Goal: Communication & Community: Answer question/provide support

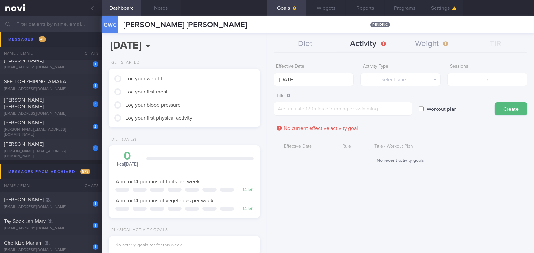
scroll to position [174, 0]
click at [97, 7] on icon at bounding box center [94, 8] width 7 height 7
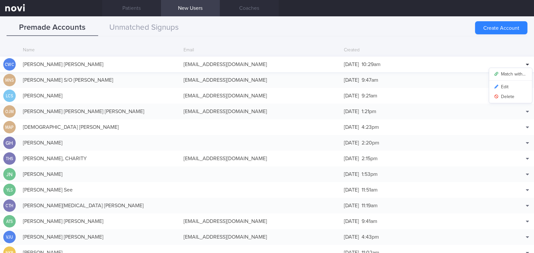
click at [418, 64] on div at bounding box center [528, 65] width 10 height 10
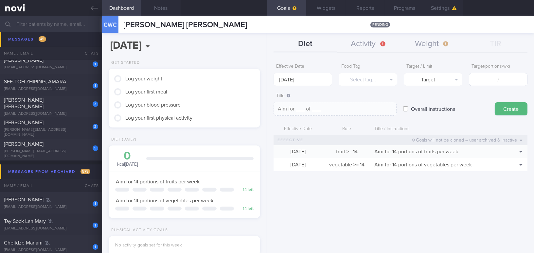
scroll to position [67, 135]
click at [90, 6] on link at bounding box center [51, 8] width 102 height 16
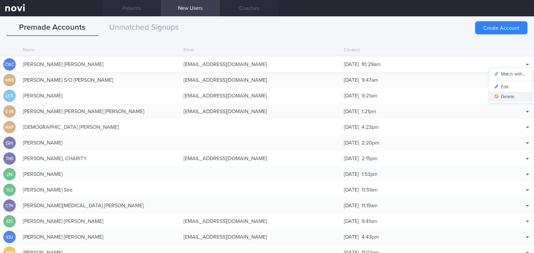
click at [418, 97] on button "Delete" at bounding box center [511, 97] width 43 height 10
click at [418, 98] on div "Match with... Edit [GEOGRAPHIC_DATA]" at bounding box center [518, 95] width 33 height 13
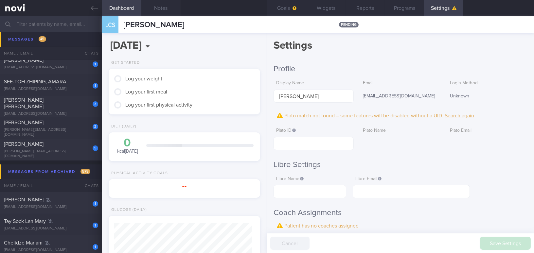
click at [94, 5] on icon at bounding box center [94, 8] width 7 height 7
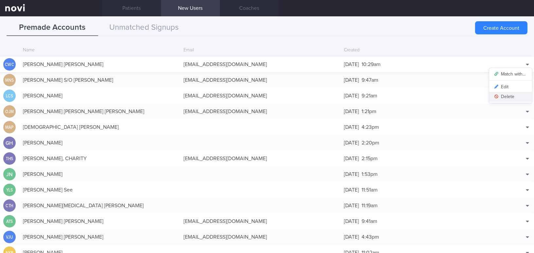
click at [418, 95] on button "Delete" at bounding box center [511, 97] width 43 height 10
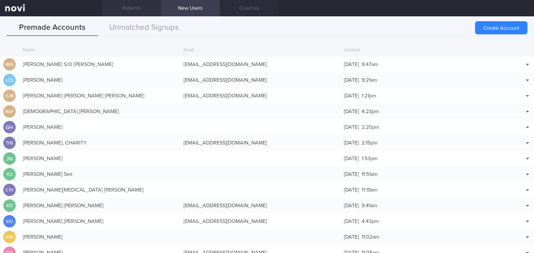
click at [132, 9] on link "Patients" at bounding box center [131, 8] width 59 height 16
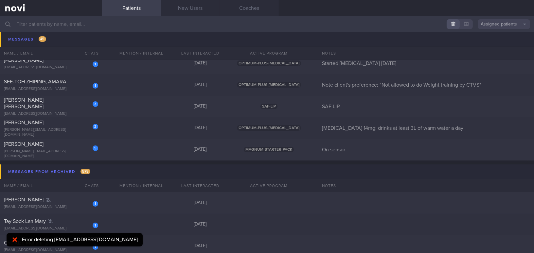
click at [66, 22] on input "text" at bounding box center [267, 24] width 534 height 16
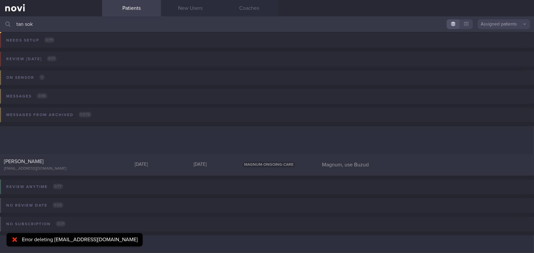
scroll to position [3, 0]
type input "tan sok"
click at [46, 159] on div "[PERSON_NAME]" at bounding box center [50, 162] width 93 height 7
select select "9"
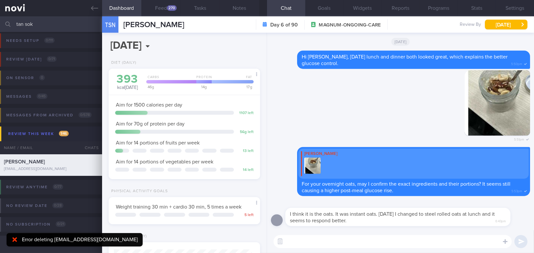
scroll to position [77, 135]
click at [172, 7] on div "270" at bounding box center [172, 8] width 10 height 6
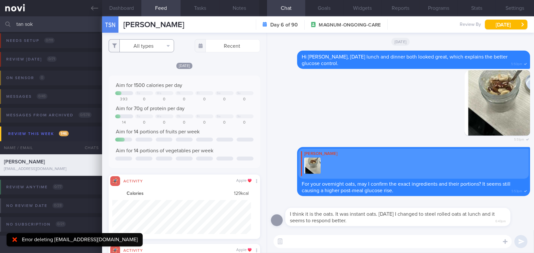
click at [151, 45] on button "All types" at bounding box center [141, 45] width 65 height 13
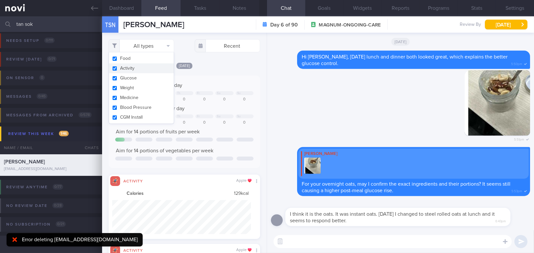
click at [116, 69] on input "checkbox" at bounding box center [114, 68] width 5 height 4
checkbox input "false"
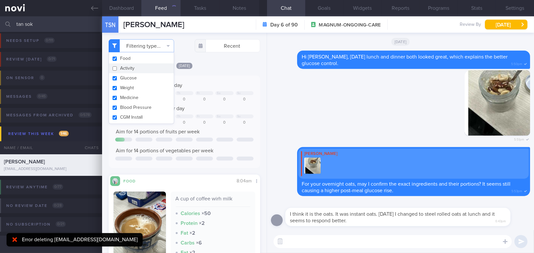
click at [223, 71] on div "[DATE] Aim for 1500 calories per day Tu We Th Fr Sa Su 393 0 0 0 0 0 0 Aim for …" at bounding box center [185, 180] width 152 height 237
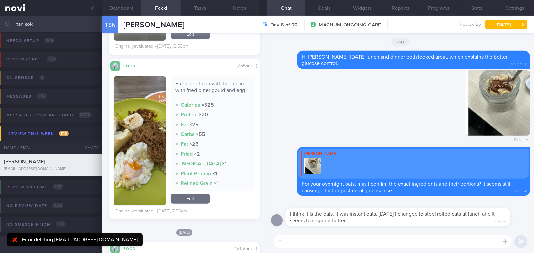
scroll to position [863, 0]
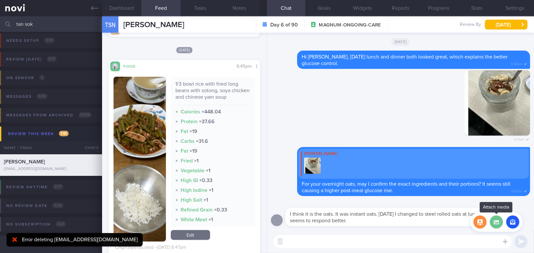
click at [418, 223] on label at bounding box center [496, 222] width 13 height 13
click at [0, 0] on input "file" at bounding box center [0, 0] width 0 height 0
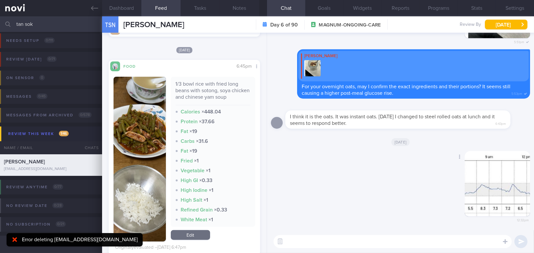
click at [418, 178] on button "button" at bounding box center [497, 183] width 65 height 65
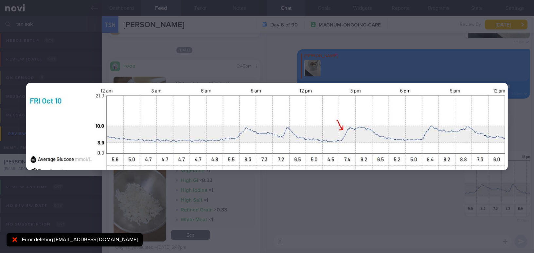
click at [418, 198] on div at bounding box center [267, 126] width 534 height 253
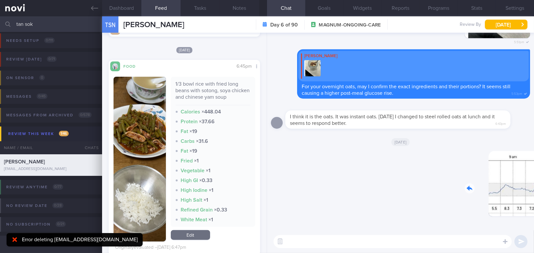
drag, startPoint x: 487, startPoint y: 183, endPoint x: 528, endPoint y: 188, distance: 40.6
click at [418, 188] on div "Delete 12:32pm [DATE] I think it is the oats. It was instant oats. [DATE] I cha…" at bounding box center [400, 132] width 267 height 198
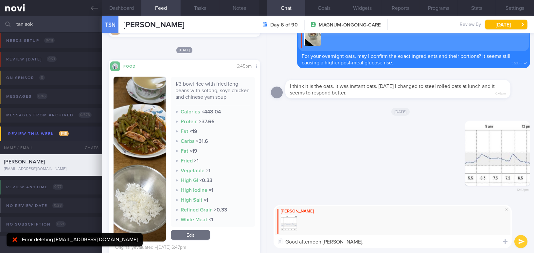
paste textarea "May I confirm if you took the oats around 2:00 PM [DATE] ([DATE])? I noticed th…"
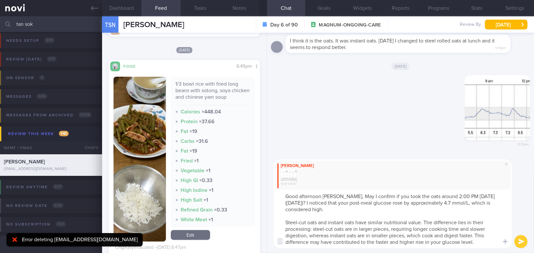
scroll to position [0, 0]
click at [344, 195] on textarea "Good afternoon [PERSON_NAME], May I confirm if you took the oats around 2:00 PM…" at bounding box center [393, 219] width 238 height 59
click at [418, 197] on textarea "Good afternoon [PERSON_NAME], may I confirm if you took the oats around 2:00 PM…" at bounding box center [393, 219] width 238 height 59
click at [418, 195] on textarea "Good afternoon [PERSON_NAME], may I confirm if you took the oats around 2:00 PM…" at bounding box center [393, 219] width 238 height 59
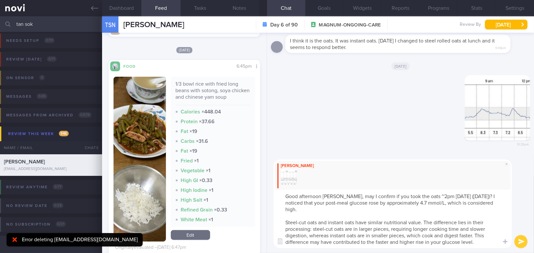
drag, startPoint x: 387, startPoint y: 203, endPoint x: 422, endPoint y: 202, distance: 34.7
click at [418, 202] on textarea "Good afternoon [PERSON_NAME], may I confirm if you took the oats ~2pm [DATE] ([…" at bounding box center [393, 219] width 238 height 59
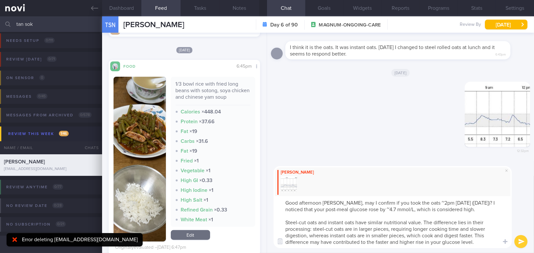
click at [418, 208] on textarea "Good afternoon [PERSON_NAME], may I confirm if you took the oats ~2pm [DATE] ([…" at bounding box center [393, 222] width 238 height 52
click at [311, 228] on textarea "Good afternoon [PERSON_NAME], may I confirm if you took the oats ~2pm [DATE] ([…" at bounding box center [393, 222] width 238 height 52
click at [418, 231] on textarea "Good afternoon [PERSON_NAME], may I confirm if you took the oats ~2pm [DATE] ([…" at bounding box center [393, 222] width 238 height 52
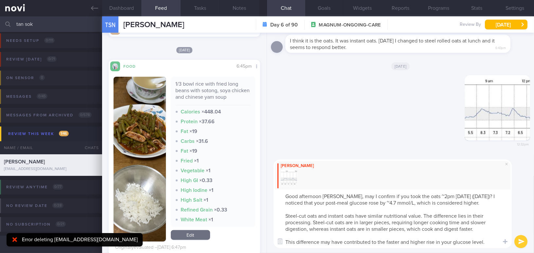
click at [418, 231] on textarea "Good afternoon [PERSON_NAME], may I confirm if you took the oats ~2pm [DATE] ([…" at bounding box center [393, 219] width 238 height 59
paste textarea "This may also affect how quickly and how high your glucose level rose."
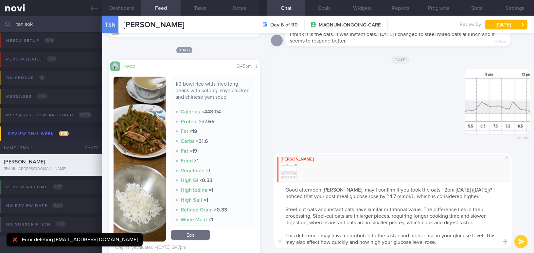
type textarea "Good afternoon [PERSON_NAME], may I confirm if you took the oats ~2pm [DATE] ([…"
click at [418, 231] on button "submit" at bounding box center [521, 241] width 13 height 13
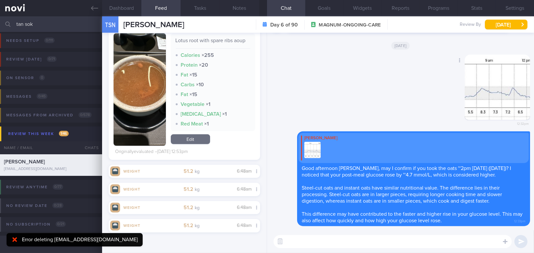
scroll to position [898, 0]
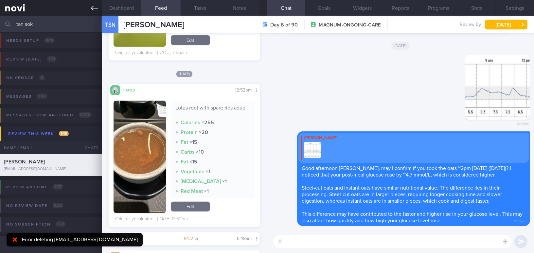
click at [96, 8] on icon at bounding box center [94, 8] width 7 height 5
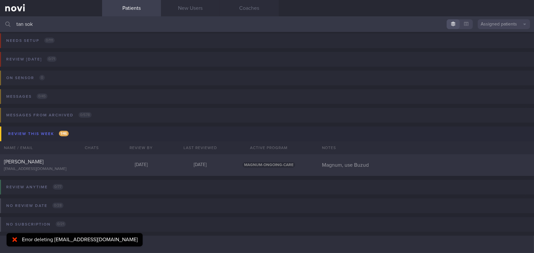
drag, startPoint x: 37, startPoint y: 24, endPoint x: -41, endPoint y: 17, distance: 78.2
click at [0, 17] on html "You are offline! Some functionality will be unavailable Patients New Users Coac…" at bounding box center [267, 126] width 534 height 253
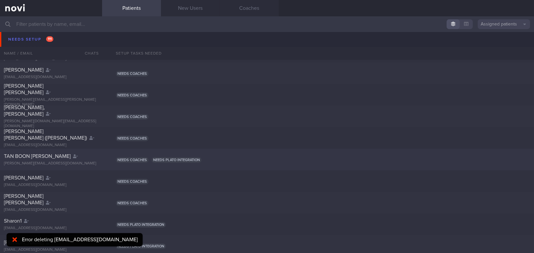
scroll to position [568, 0]
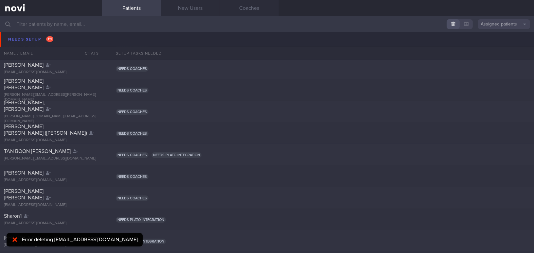
click at [14, 231] on icon at bounding box center [14, 240] width 5 height 7
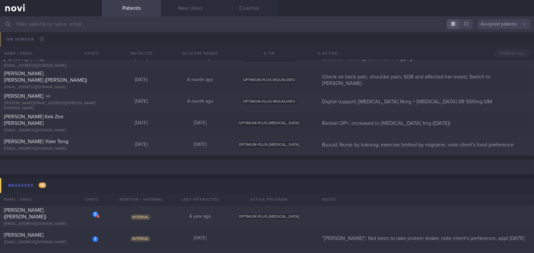
scroll to position [4022, 0]
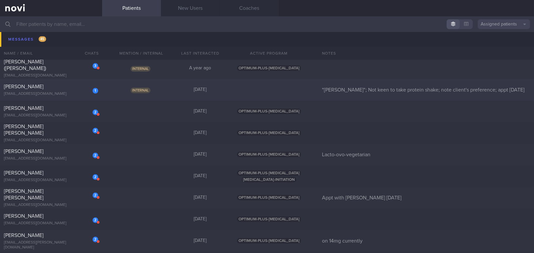
click at [70, 82] on div "1 [PERSON_NAME] [EMAIL_ADDRESS][DOMAIN_NAME] Internal [DATE] "[PERSON_NAME]"; N…" at bounding box center [267, 90] width 534 height 22
select select "9"
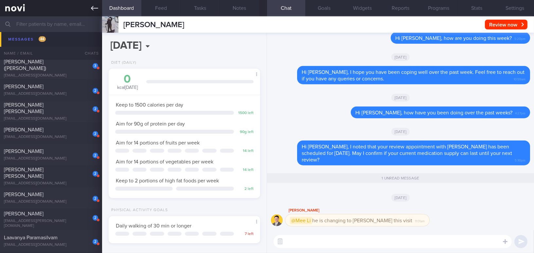
click at [94, 7] on icon at bounding box center [94, 8] width 7 height 7
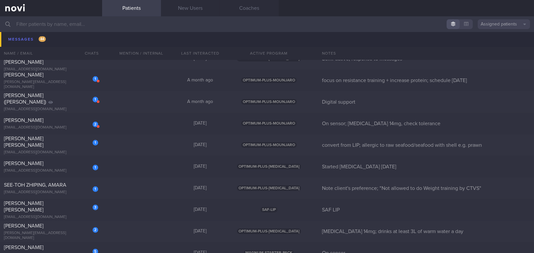
scroll to position [4796, 0]
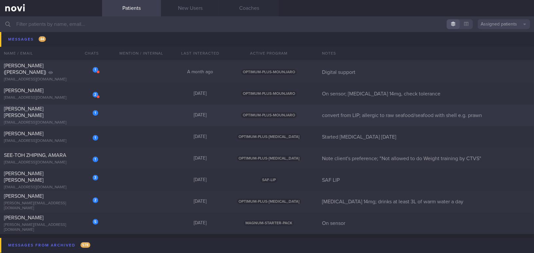
click at [55, 120] on div "[EMAIL_ADDRESS][DOMAIN_NAME]" at bounding box center [51, 122] width 94 height 5
select select "9"
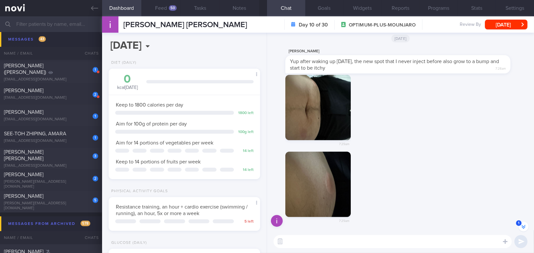
scroll to position [-514, 0]
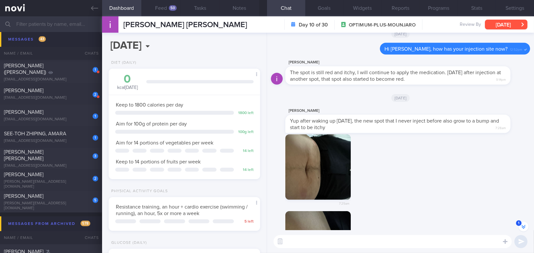
click at [418, 26] on button "[DATE]" at bounding box center [506, 25] width 43 height 10
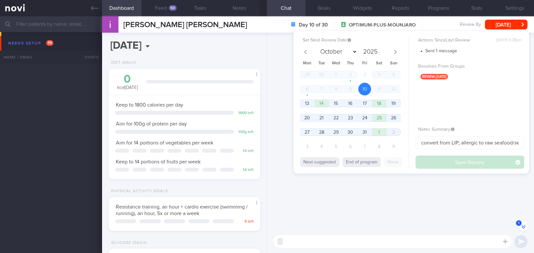
select select "9"
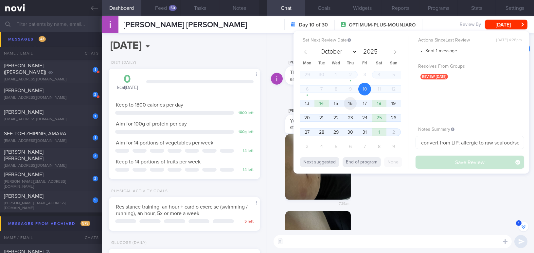
click at [353, 104] on span "16" at bounding box center [350, 103] width 13 height 13
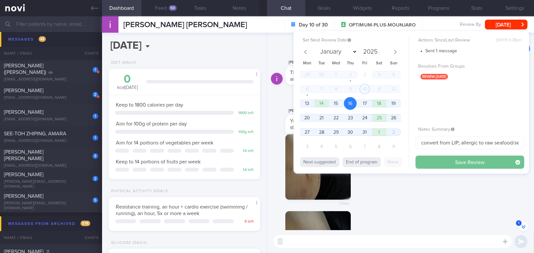
click at [428, 156] on button "Save Review" at bounding box center [470, 162] width 109 height 13
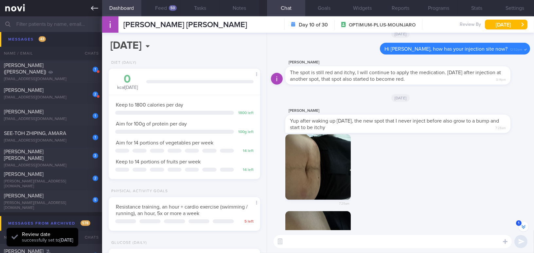
scroll to position [69, 138]
click at [92, 9] on icon at bounding box center [94, 8] width 7 height 5
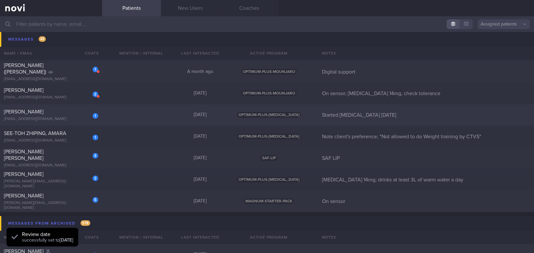
click at [96, 115] on div "1" at bounding box center [96, 116] width 6 height 6
select select "9"
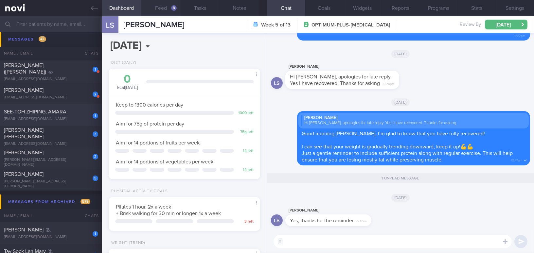
click at [161, 9] on button "Feed 8" at bounding box center [160, 8] width 39 height 16
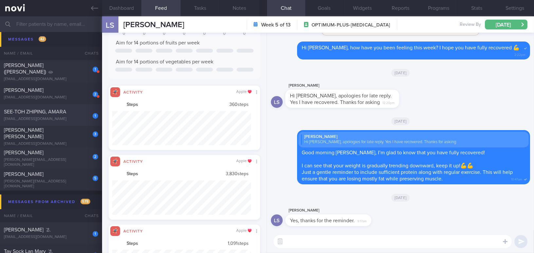
scroll to position [148, 0]
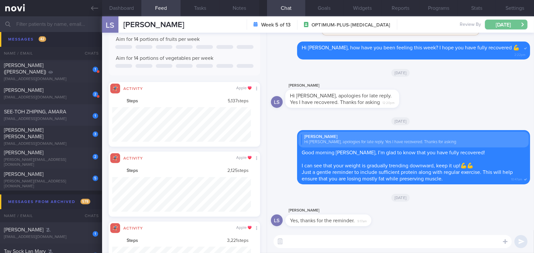
click at [501, 22] on button "[DATE]" at bounding box center [506, 25] width 43 height 10
click at [489, 200] on div "[DATE]" at bounding box center [400, 198] width 259 height 18
click at [62, 23] on input "text" at bounding box center [267, 24] width 534 height 16
click at [77, 22] on input "text" at bounding box center [267, 24] width 534 height 16
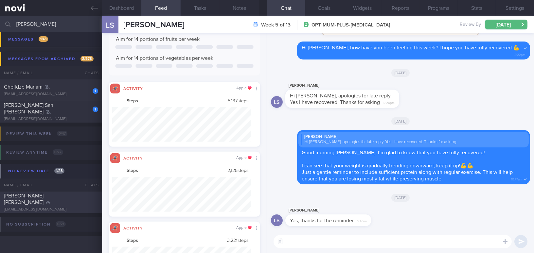
type input "maria h"
click at [53, 203] on div "Ho Koon Mee Maria mariaho04155@gmail.com" at bounding box center [51, 203] width 102 height 20
type input "Digital support; Newly Dx DM, not keen for SMBG; need to pace with client for l…"
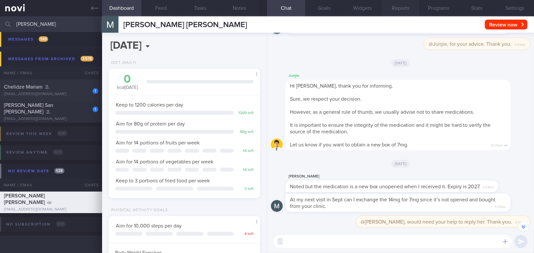
click at [403, 9] on button "Reports" at bounding box center [401, 8] width 38 height 16
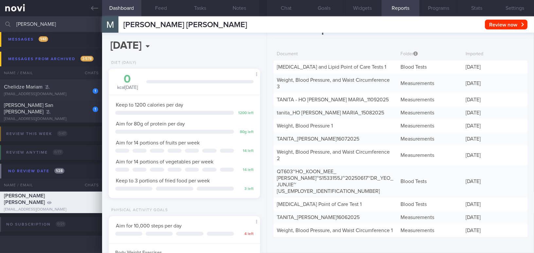
click at [448, 8] on button "Programs" at bounding box center [439, 8] width 38 height 16
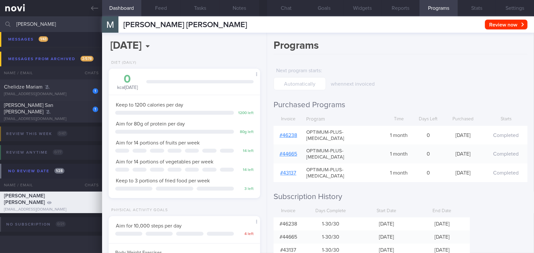
click at [285, 133] on link "# 46238" at bounding box center [289, 135] width 18 height 5
click at [286, 13] on button "Chat" at bounding box center [286, 8] width 38 height 16
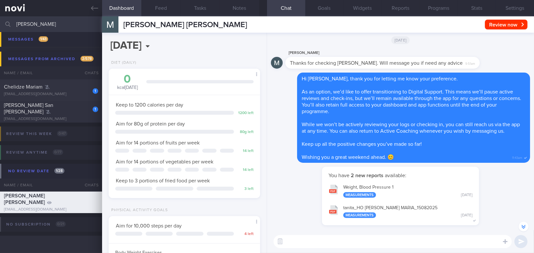
scroll to position [-625, 0]
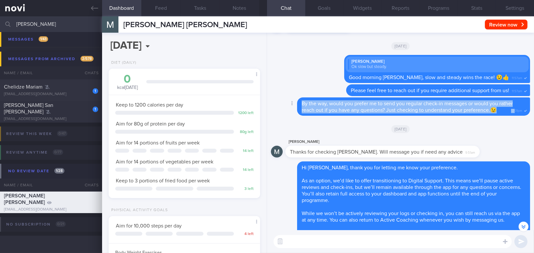
drag, startPoint x: 303, startPoint y: 110, endPoint x: 511, endPoint y: 119, distance: 209.1
click at [511, 116] on div "By the way, would you prefer me to send you regular check-in messages or would …" at bounding box center [413, 107] width 233 height 18
drag, startPoint x: 431, startPoint y: 116, endPoint x: 337, endPoint y: 114, distance: 94.3
click at [342, 113] on span "By the way, would you prefer me to send you regular check-in messages or would …" at bounding box center [407, 107] width 211 height 12
click at [303, 110] on span "By the way, would you prefer me to send you regular check-in messages or would …" at bounding box center [407, 107] width 211 height 12
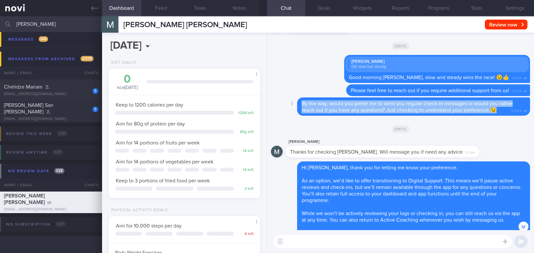
drag, startPoint x: 302, startPoint y: 110, endPoint x: 498, endPoint y: 116, distance: 196.2
click at [498, 116] on div "By the way, would you prefer me to send you regular check-in messages or would …" at bounding box center [413, 107] width 233 height 18
copy span "By the way, would you prefer me to send you regular check-in messages or would …"
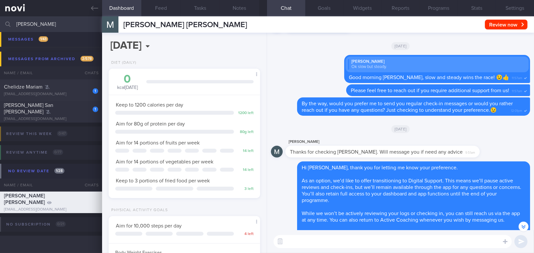
click at [51, 20] on input "maria h" at bounding box center [267, 24] width 534 height 16
drag, startPoint x: 51, startPoint y: 23, endPoint x: -39, endPoint y: 24, distance: 89.7
click at [0, 24] on html "You are offline! Some functionality will be unavailable Patients New Users Coac…" at bounding box center [267, 126] width 534 height 253
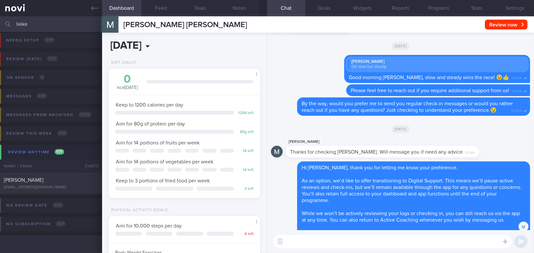
scroll to position [3, 0]
type input "lieke"
click at [66, 184] on div "LIEKE SOFIAR sofiar.lieke@gmail.com" at bounding box center [51, 183] width 102 height 13
type input "Started [MEDICAL_DATA] [DATE]"
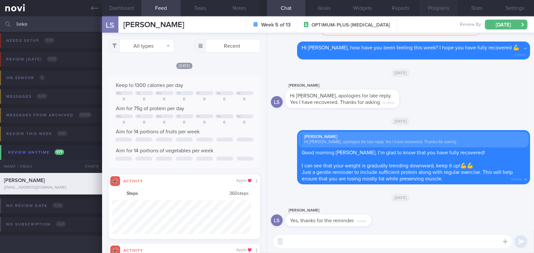
scroll to position [327404, 327300]
click at [509, 10] on button "Settings" at bounding box center [515, 8] width 38 height 16
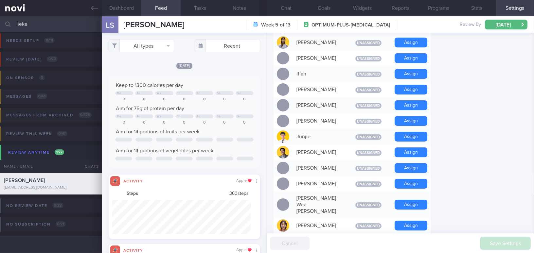
scroll to position [435, 0]
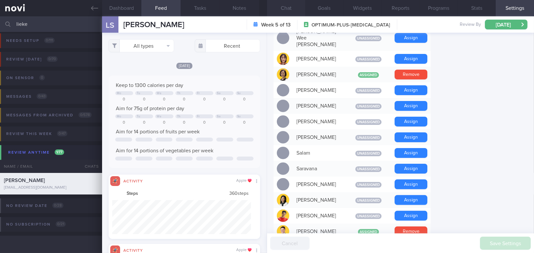
click at [288, 8] on button "Chat" at bounding box center [286, 8] width 38 height 16
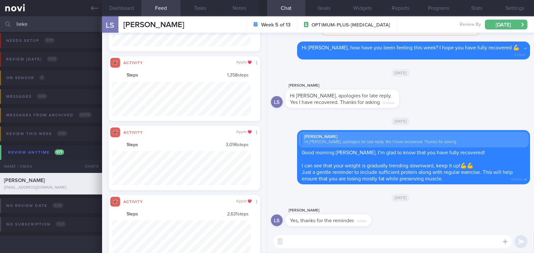
scroll to position [35, 139]
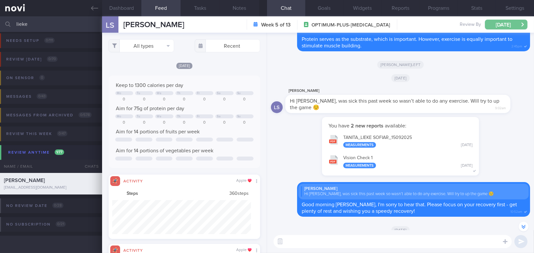
click at [504, 23] on button "[DATE]" at bounding box center [506, 25] width 43 height 10
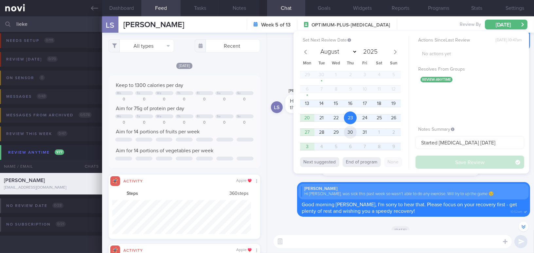
click at [350, 132] on span "30" at bounding box center [350, 132] width 13 height 13
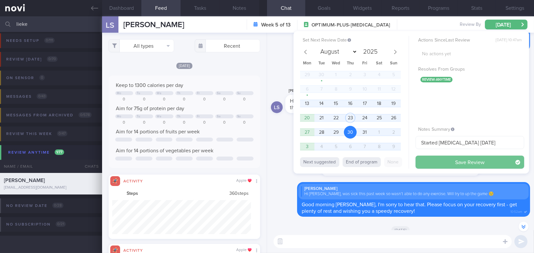
click at [438, 167] on button "Save Review" at bounding box center [470, 162] width 109 height 13
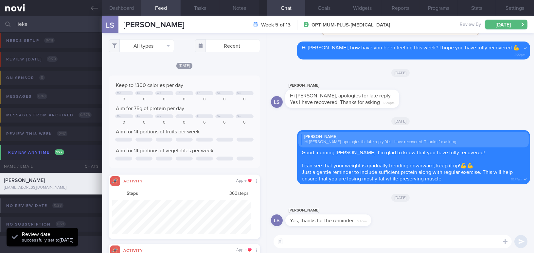
click at [120, 8] on button "Dashboard" at bounding box center [121, 8] width 39 height 16
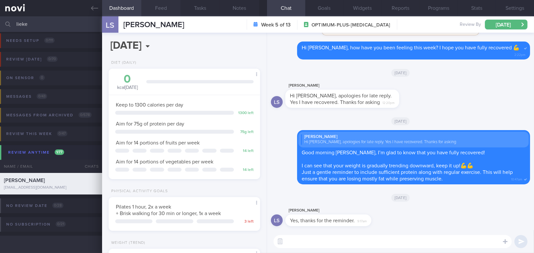
click at [156, 6] on button "Feed" at bounding box center [160, 8] width 39 height 16
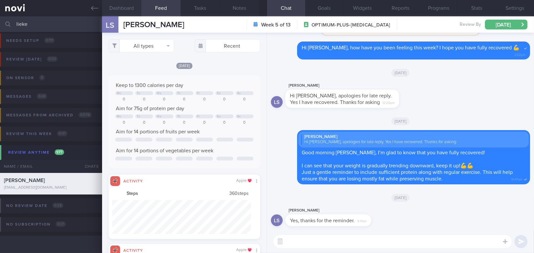
click at [113, 10] on button "Dashboard" at bounding box center [121, 8] width 39 height 16
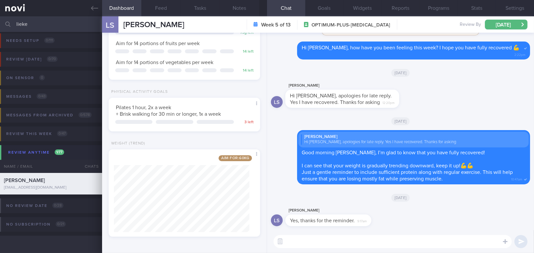
drag, startPoint x: 15, startPoint y: 25, endPoint x: 6, endPoint y: 25, distance: 9.2
click at [6, 25] on div "lieke Assigned patients Assigned patients All active patients Archived patients" at bounding box center [267, 24] width 534 height 16
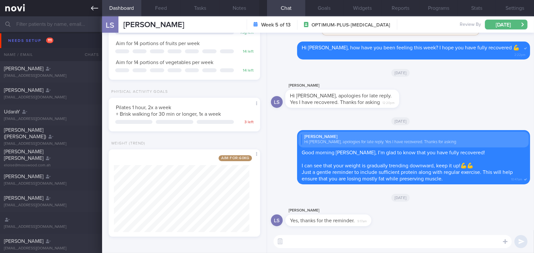
click at [92, 7] on icon at bounding box center [94, 8] width 7 height 5
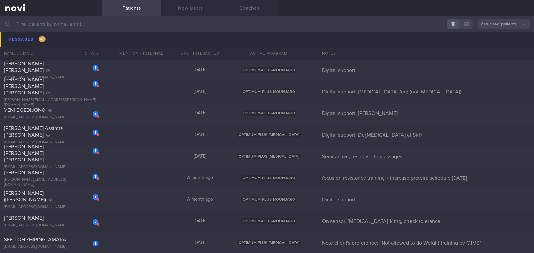
scroll to position [4795, 0]
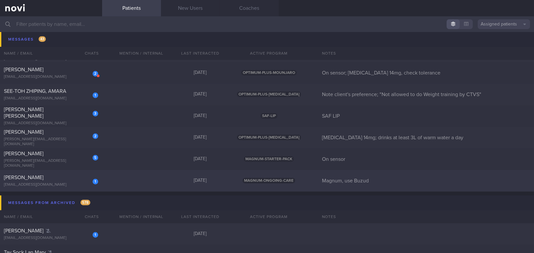
click at [57, 179] on div "[PERSON_NAME]" at bounding box center [50, 178] width 93 height 7
select select "9"
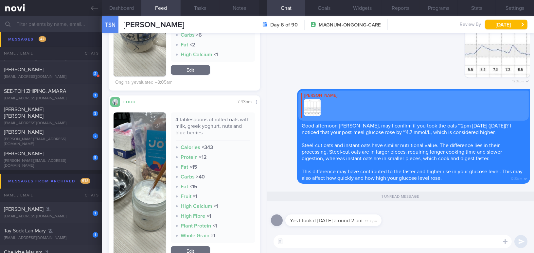
scroll to position [238, 0]
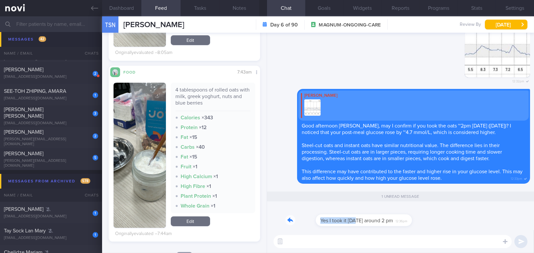
drag, startPoint x: 325, startPoint y: 214, endPoint x: 398, endPoint y: 211, distance: 73.4
click at [398, 211] on div "Yes I took it on Friday around 2 pm 12:36pm" at bounding box center [344, 217] width 116 height 20
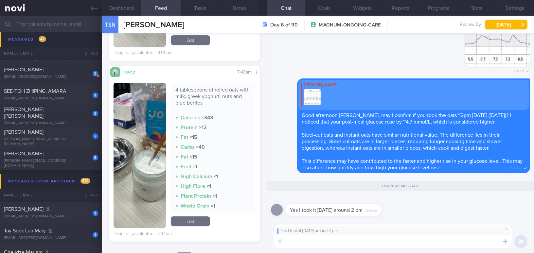
type textarea "W"
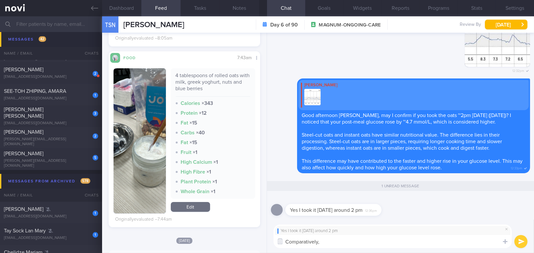
scroll to position [268, 0]
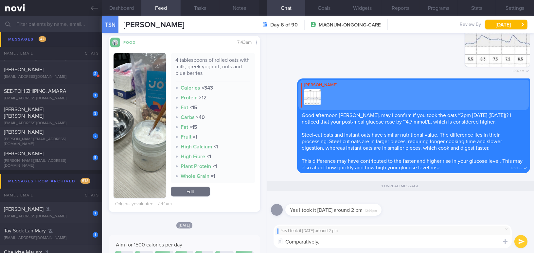
click at [137, 98] on button "button" at bounding box center [140, 125] width 52 height 145
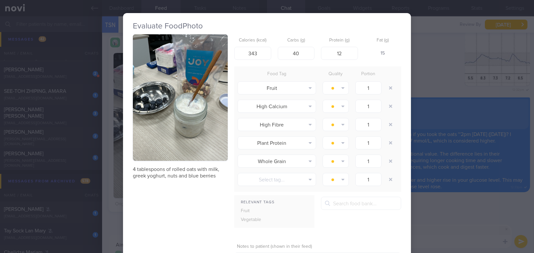
click at [477, 242] on div "Evaluate Food Photo 4 tablespoons of rolled oats with milk, greek yoghurt, nuts…" at bounding box center [267, 126] width 534 height 253
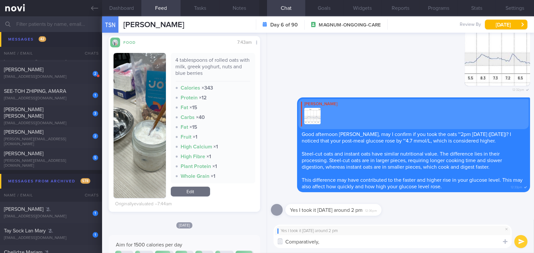
click at [437, 243] on textarea "Comparatively," at bounding box center [393, 241] width 238 height 13
drag, startPoint x: 333, startPoint y: 243, endPoint x: 247, endPoint y: 241, distance: 86.8
click at [247, 241] on div "Dashboard Feed Tasks Notes Chat Goals Widgets Reports Programs Stats Settings T…" at bounding box center [318, 134] width 432 height 237
drag, startPoint x: 421, startPoint y: 241, endPoint x: 272, endPoint y: 240, distance: 149.0
click at [272, 240] on div "Yes I took it on Friday around 2 pm May I also confirm the amount of milk you a…" at bounding box center [400, 236] width 267 height 33
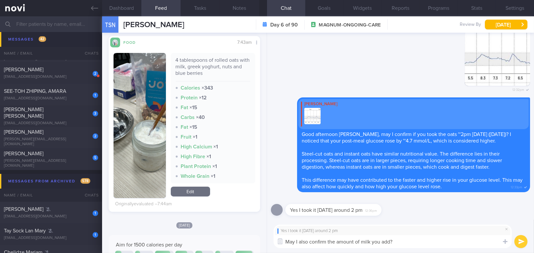
click at [408, 242] on textarea "May I also confirm the amount of milk you add?" at bounding box center [393, 241] width 238 height 13
drag, startPoint x: 390, startPoint y: 245, endPoint x: 224, endPoint y: 242, distance: 166.0
click at [224, 242] on div "Dashboard Feed Tasks Notes Chat Goals Widgets Reports Programs Stats Settings T…" at bounding box center [318, 134] width 432 height 237
paste textarea "ed"
type textarea "May I also confirm the amount of milk you added?"
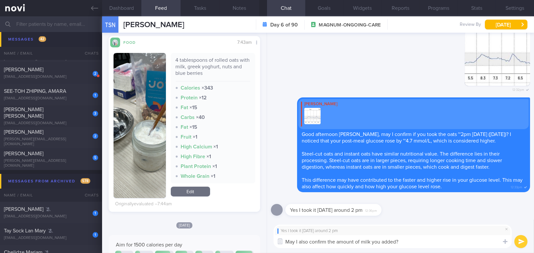
click at [521, 245] on button "submit" at bounding box center [521, 241] width 13 height 13
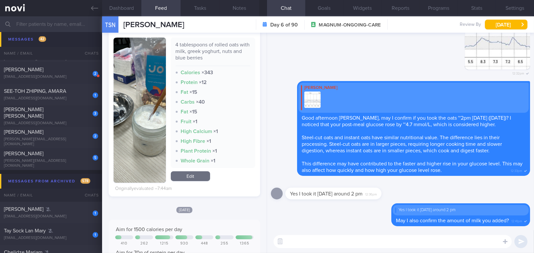
scroll to position [283, 0]
click at [92, 8] on icon at bounding box center [94, 8] width 7 height 5
